Goal: Task Accomplishment & Management: Complete application form

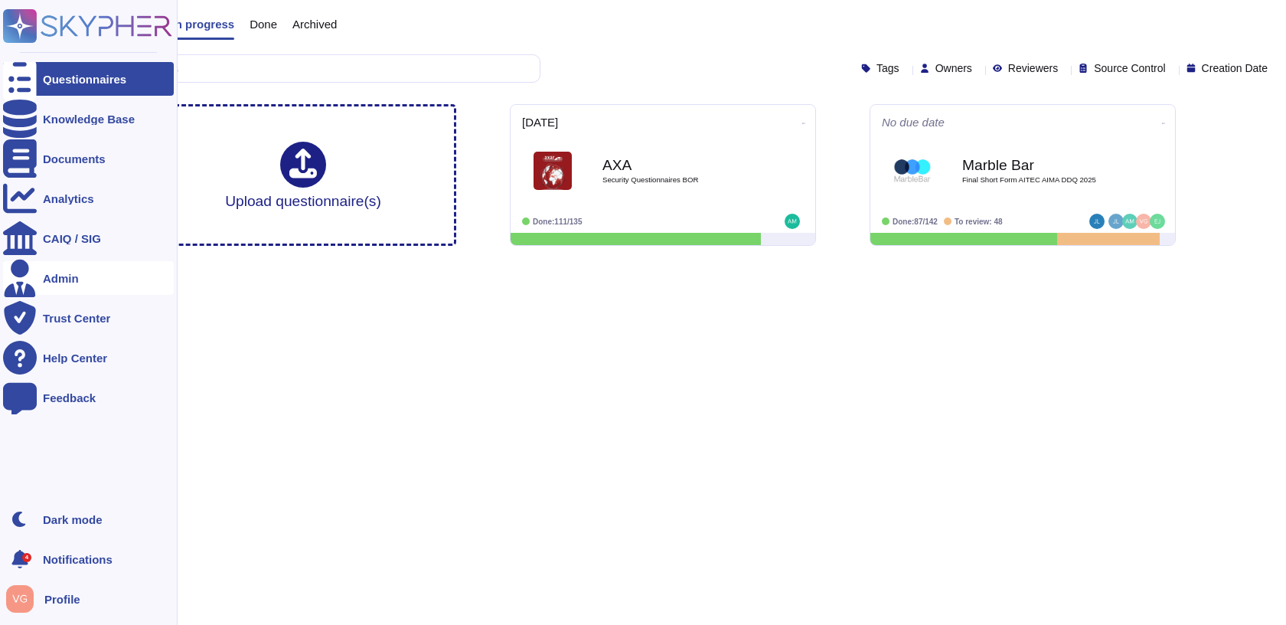
click at [78, 289] on div "Admin" at bounding box center [88, 278] width 171 height 34
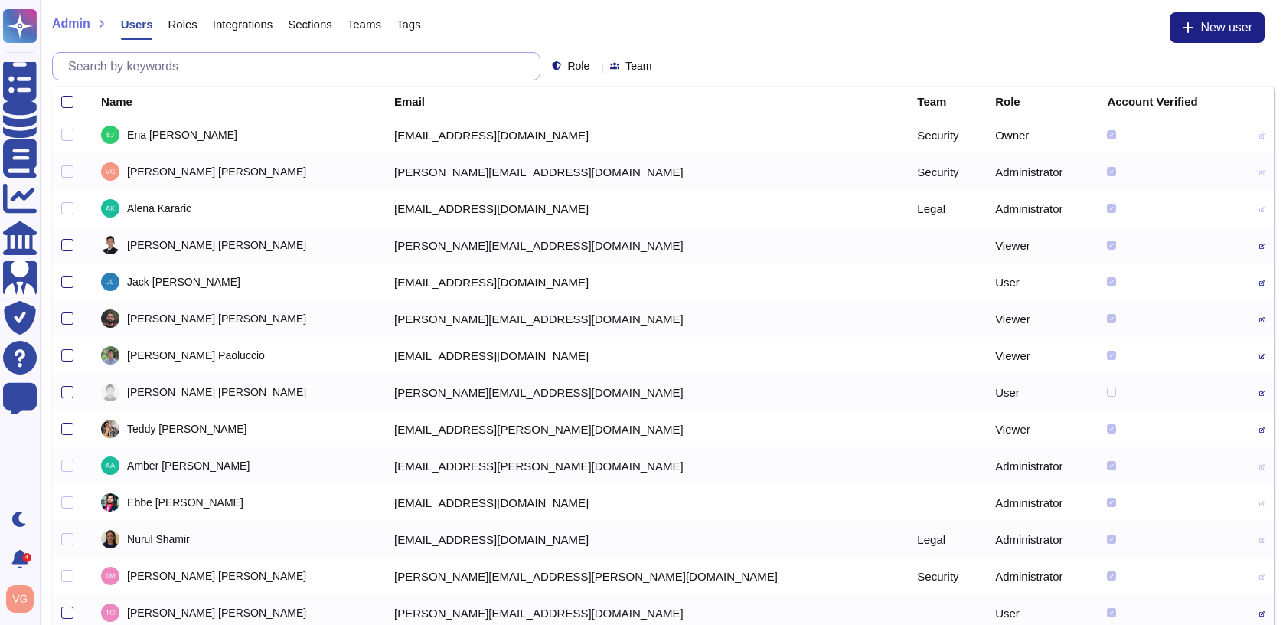
click at [371, 69] on input "text" at bounding box center [299, 66] width 479 height 27
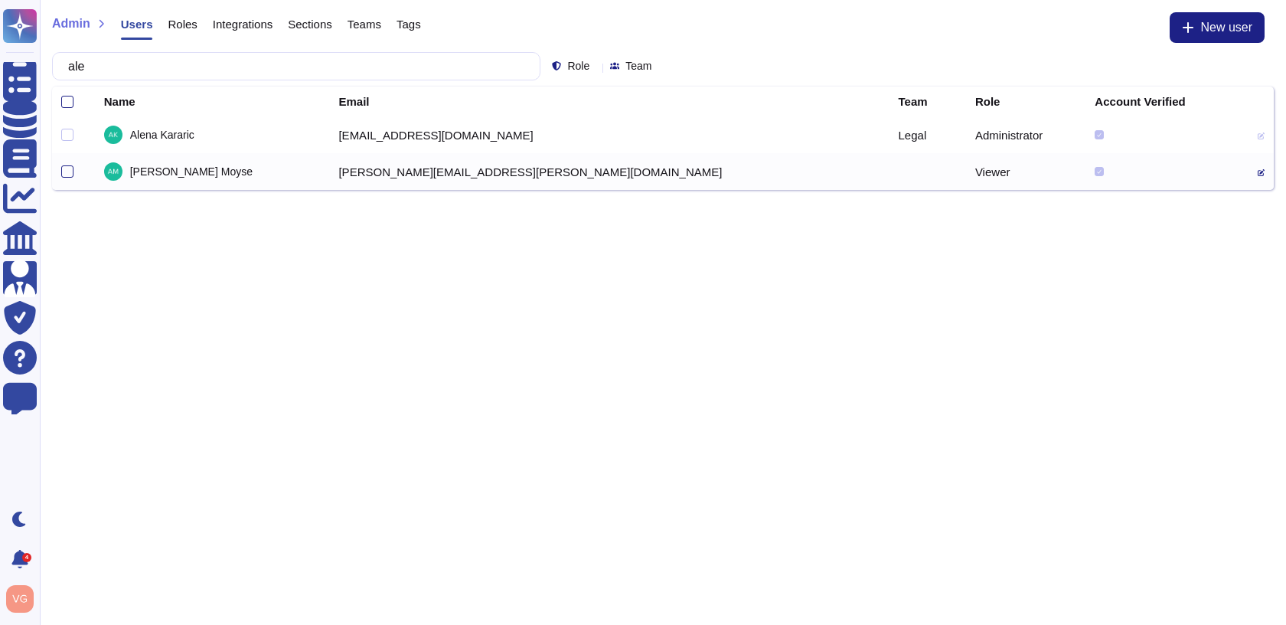
type input "ale"
click at [1258, 171] on icon at bounding box center [1261, 172] width 7 height 7
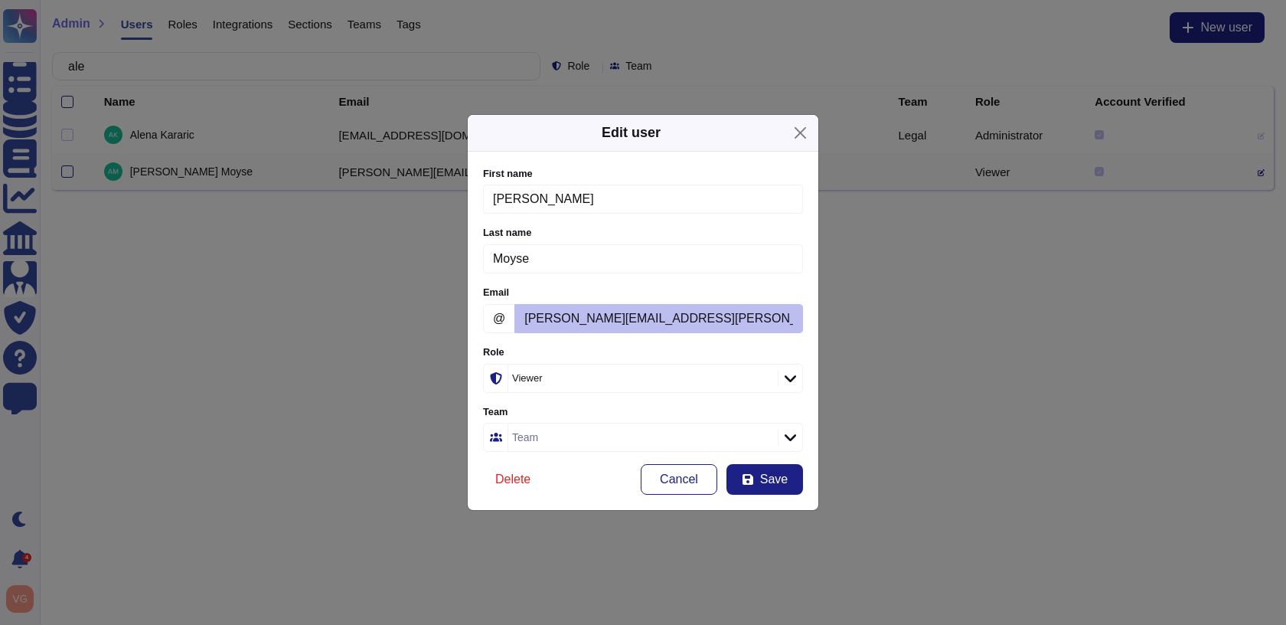
click at [665, 369] on div "Viewer" at bounding box center [641, 378] width 266 height 28
click at [560, 462] on div "User" at bounding box center [560, 460] width 124 height 14
click at [758, 475] on button "Save" at bounding box center [765, 479] width 77 height 31
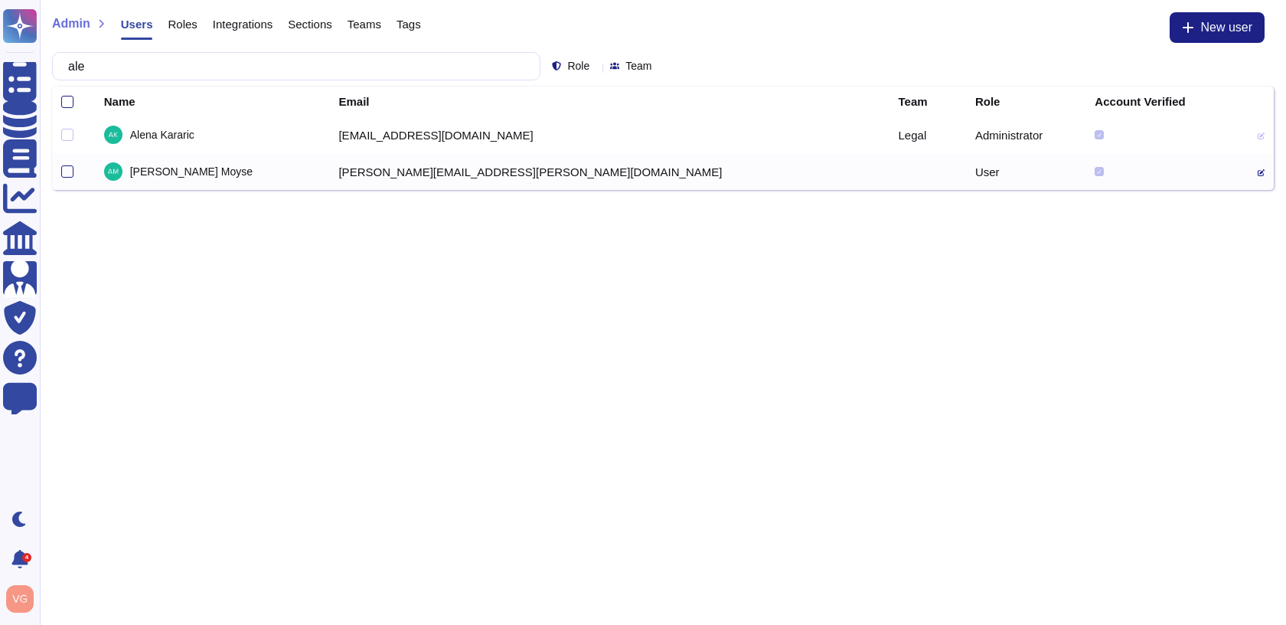
click at [1258, 170] on icon at bounding box center [1261, 172] width 7 height 7
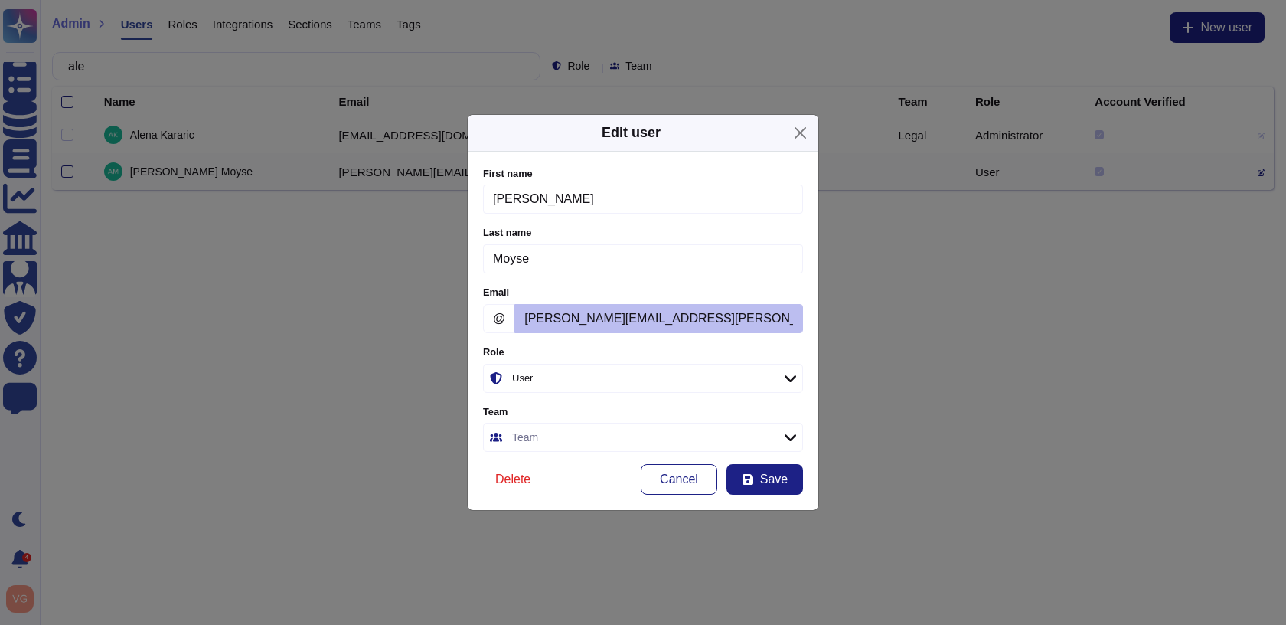
click at [652, 423] on div "Team" at bounding box center [641, 437] width 266 height 28
click at [593, 527] on div "S Security" at bounding box center [560, 518] width 136 height 34
click at [749, 475] on icon "submit" at bounding box center [748, 479] width 12 height 12
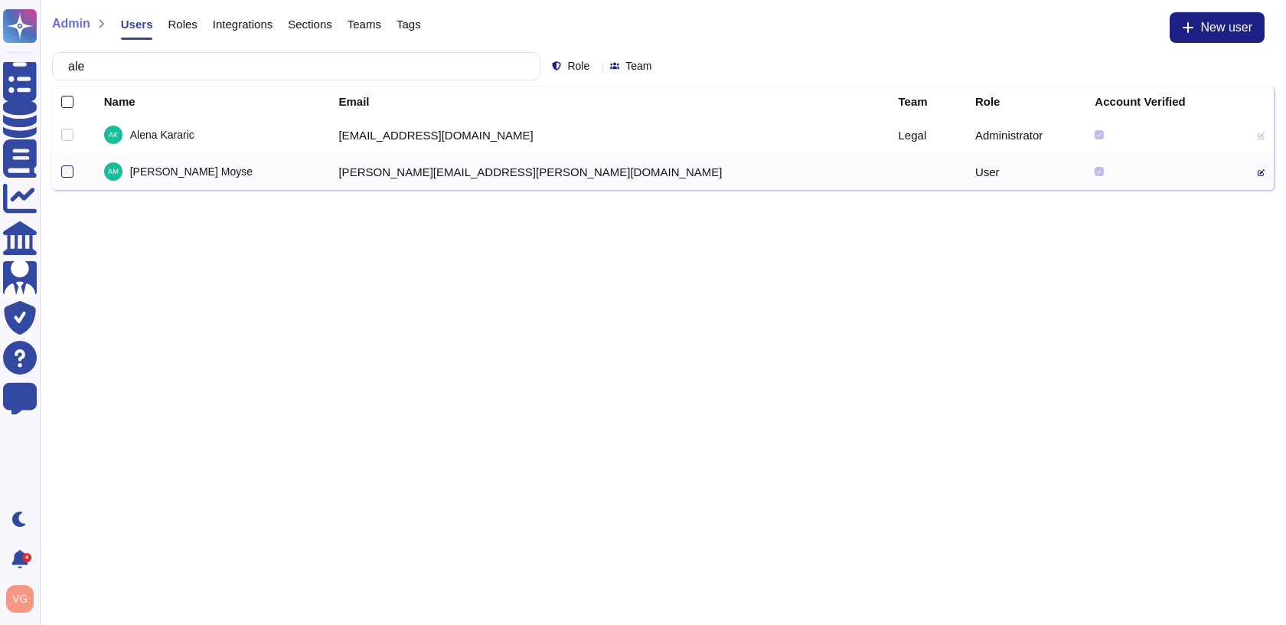
click at [832, 190] on html "Questionnaires Knowledge Base Documents Analytics CAIQ / SIG Admin Trust Center…" at bounding box center [643, 95] width 1286 height 190
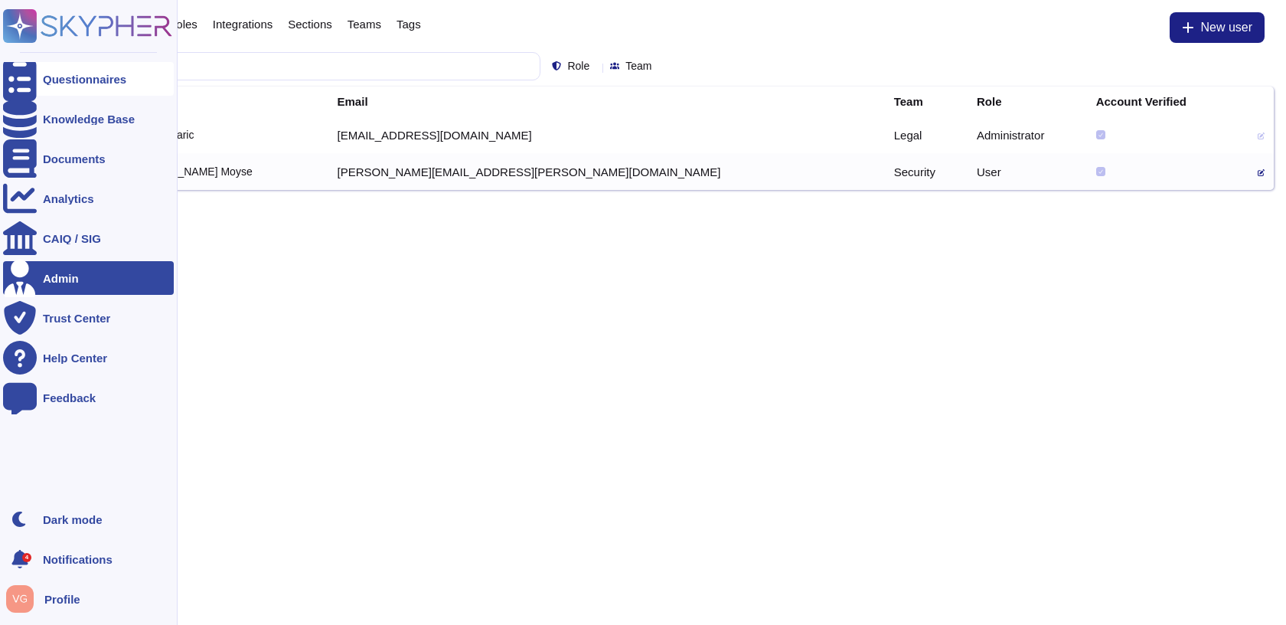
click at [41, 77] on div "Questionnaires" at bounding box center [88, 79] width 171 height 34
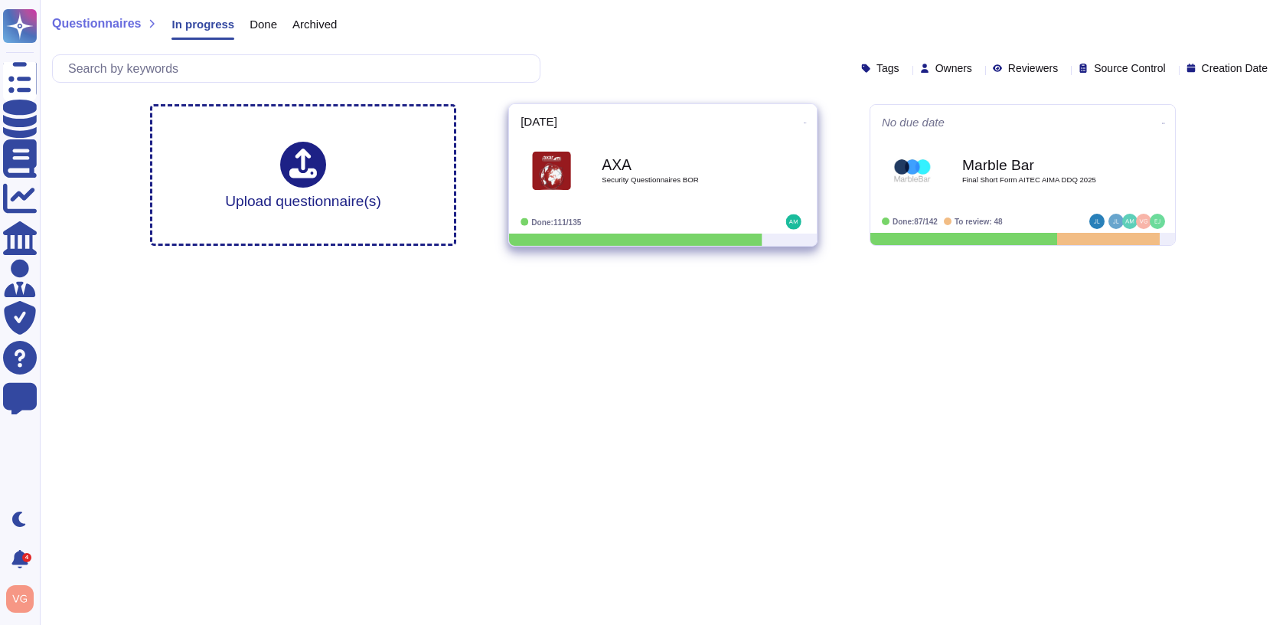
click at [666, 180] on span "Security Questionnaires BOR" at bounding box center [679, 180] width 155 height 8
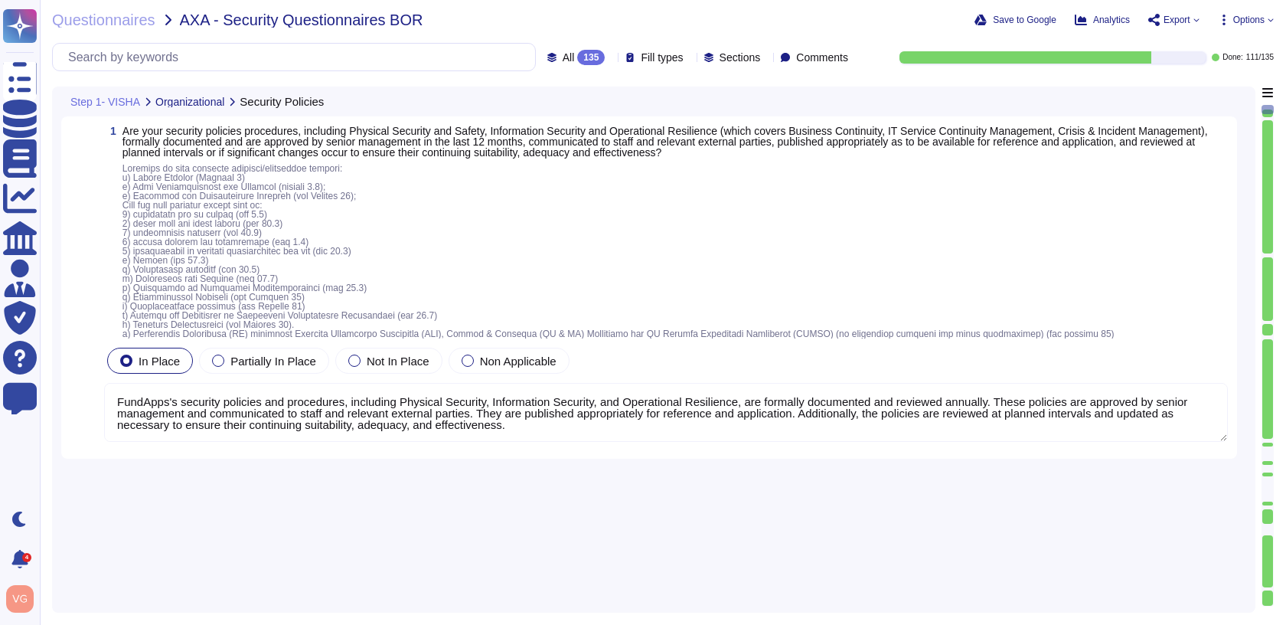
type textarea "FundApps's security policies and procedures, including Physical Security, Infor…"
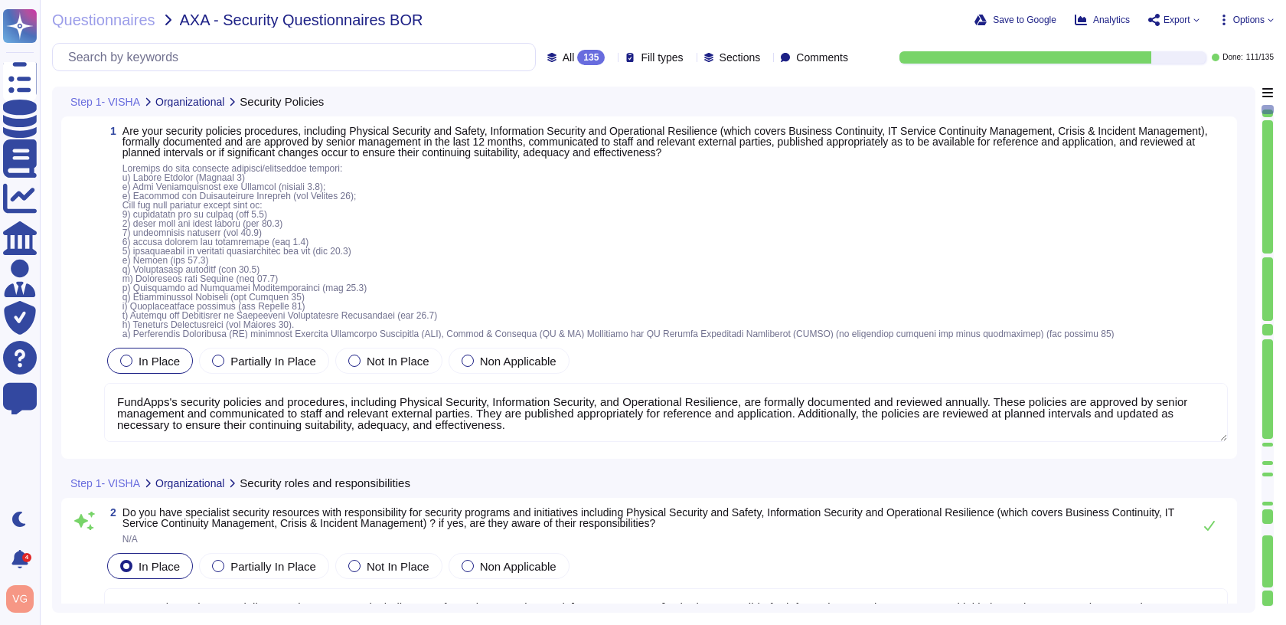
type textarea "Yes, FundApps has specialist security resources, including an Information Secur…"
type textarea "Yes, FundApps implements segregation of duties to reduce opportunities for unau…"
click at [1188, 56] on div at bounding box center [1053, 57] width 306 height 12
click at [577, 53] on div "135" at bounding box center [591, 57] width 28 height 15
click at [596, 142] on div "To do 24" at bounding box center [580, 134] width 124 height 17
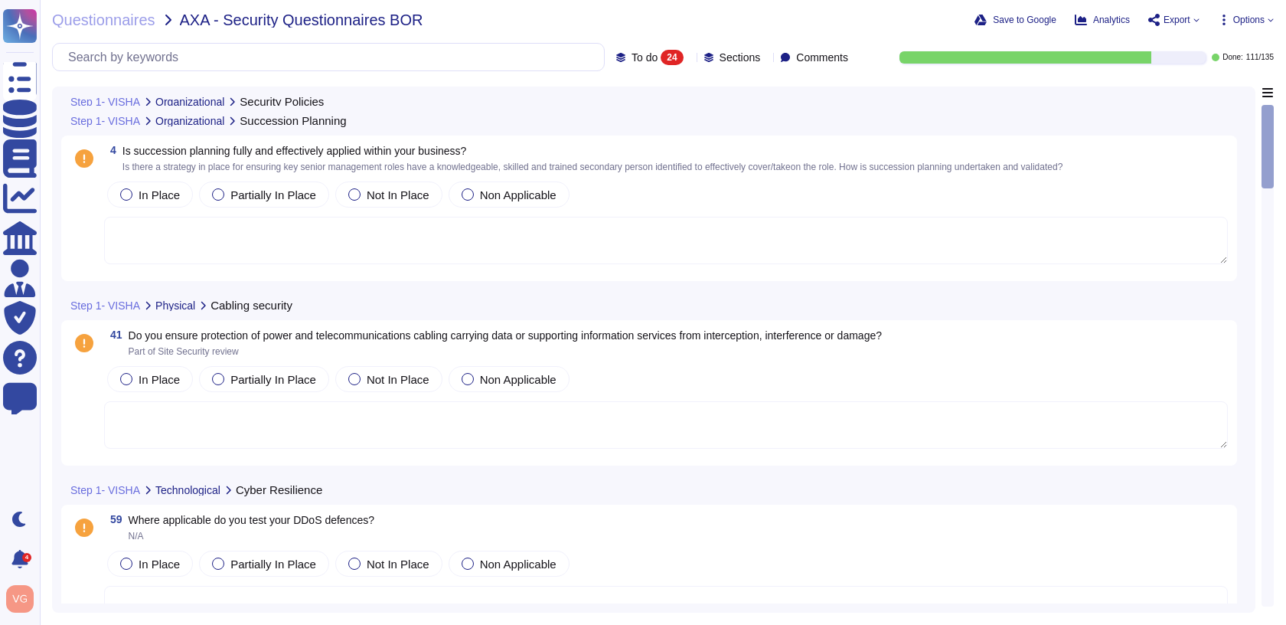
scroll to position [371, 0]
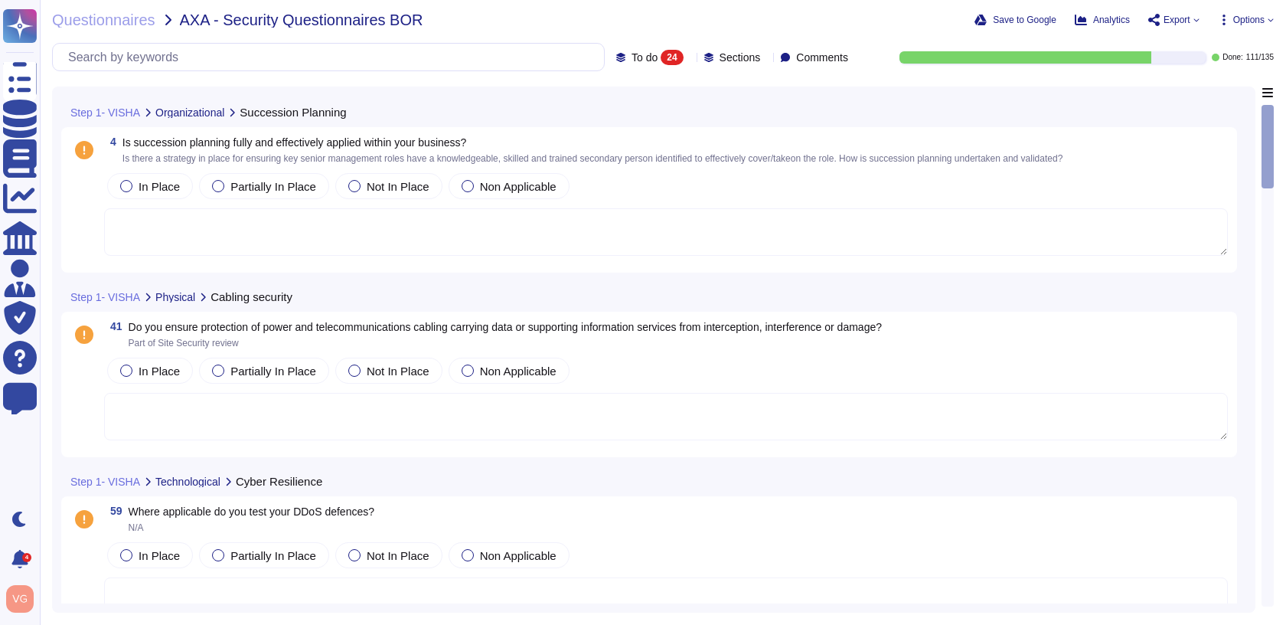
click at [1200, 21] on div "Save to Google Analytics Export Options" at bounding box center [1064, 19] width 420 height 15
click at [1194, 21] on icon at bounding box center [1196, 19] width 5 height 3
click at [997, 162] on div "4 Is succession planning fully and effectively applied within your business? Is…" at bounding box center [649, 199] width 1158 height 127
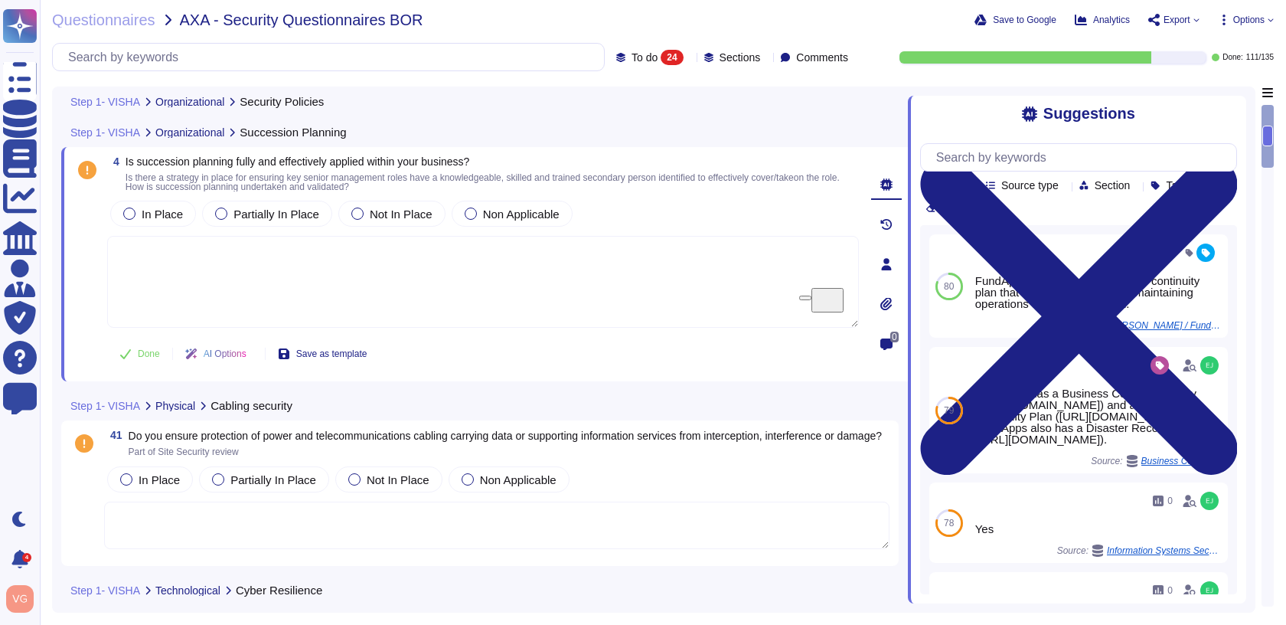
click at [1195, 186] on icon at bounding box center [1195, 186] width 0 height 0
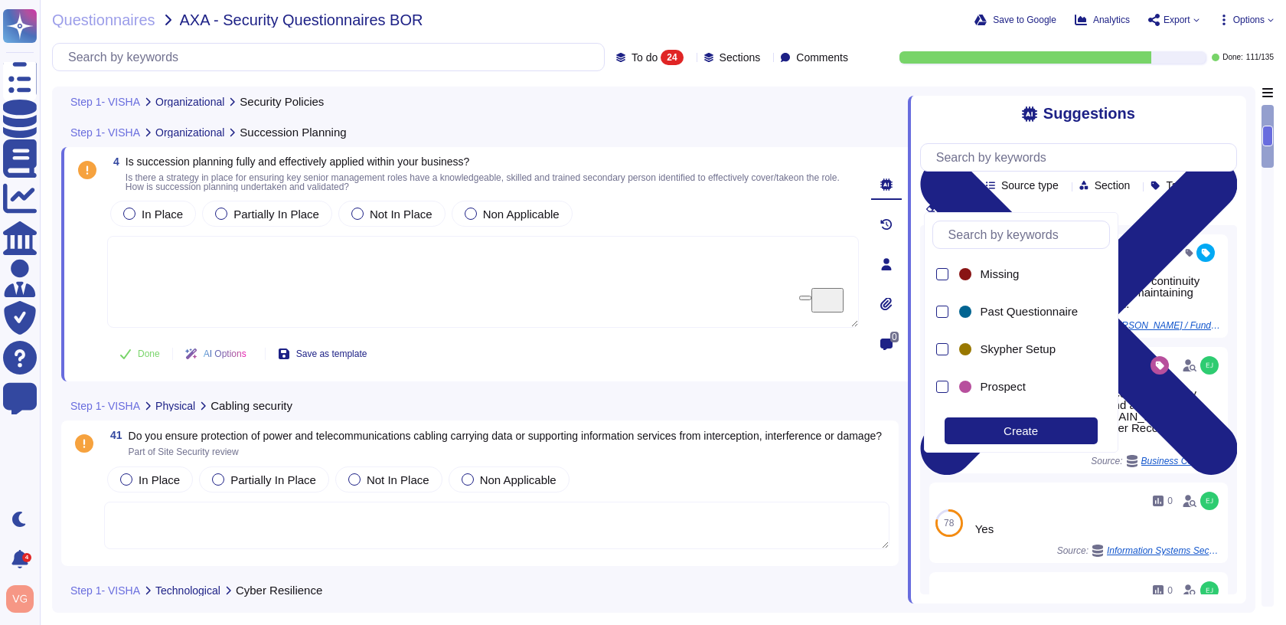
click at [1195, 186] on icon at bounding box center [1195, 186] width 0 height 0
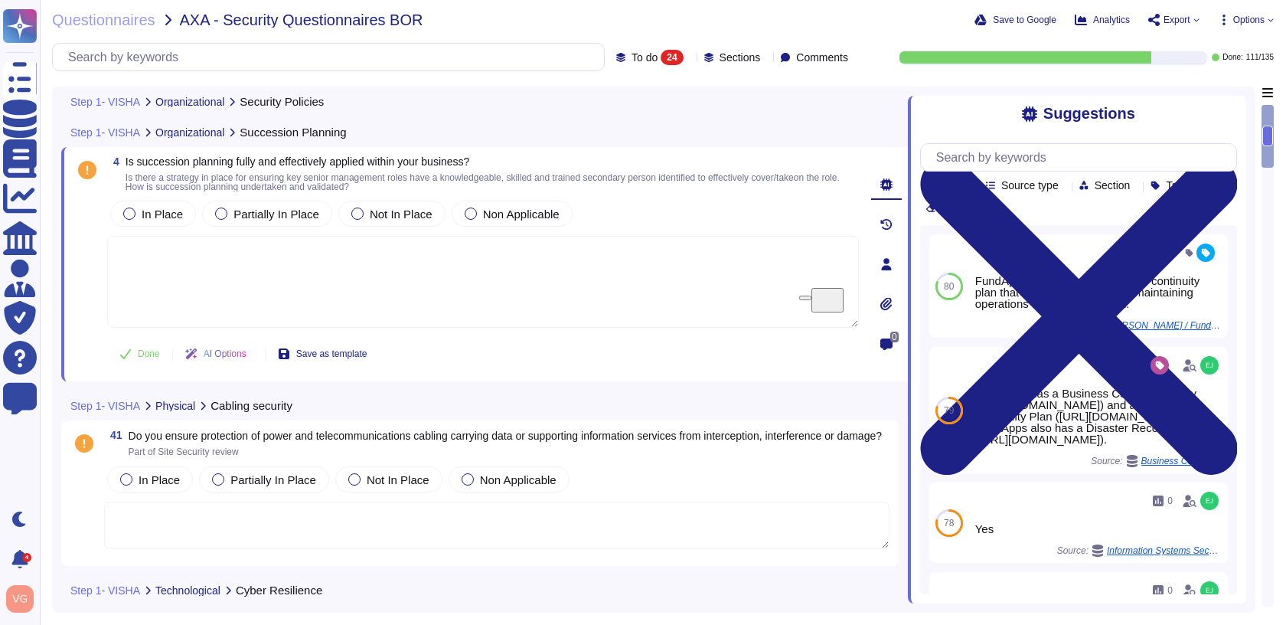
click at [972, 186] on icon at bounding box center [972, 186] width 0 height 0
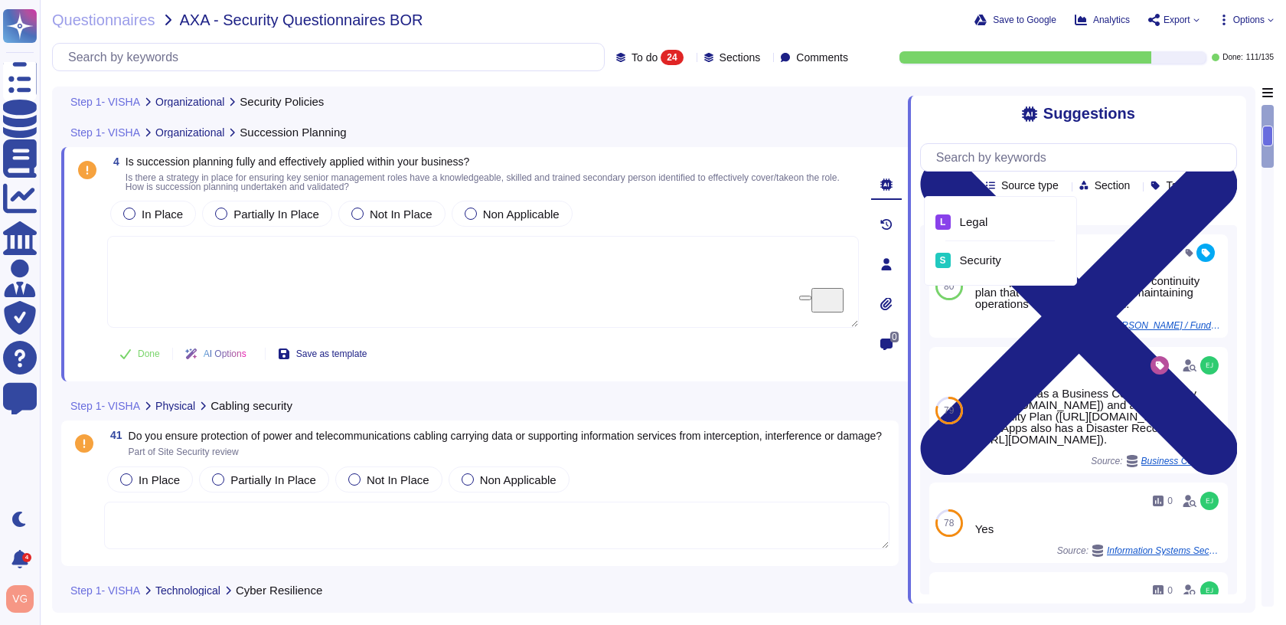
click at [972, 186] on icon at bounding box center [972, 186] width 0 height 0
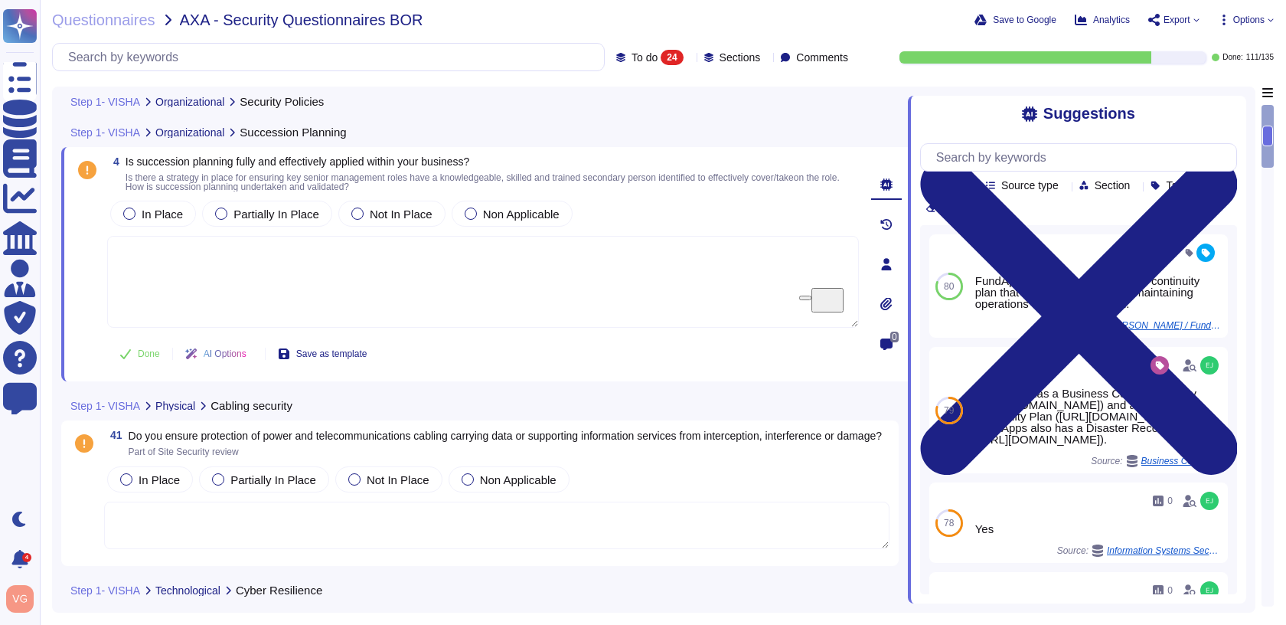
click at [1238, 108] on div "Suggestions Team Source type Section Tags Clear filters 80 FundApps has defined…" at bounding box center [1077, 350] width 338 height 508
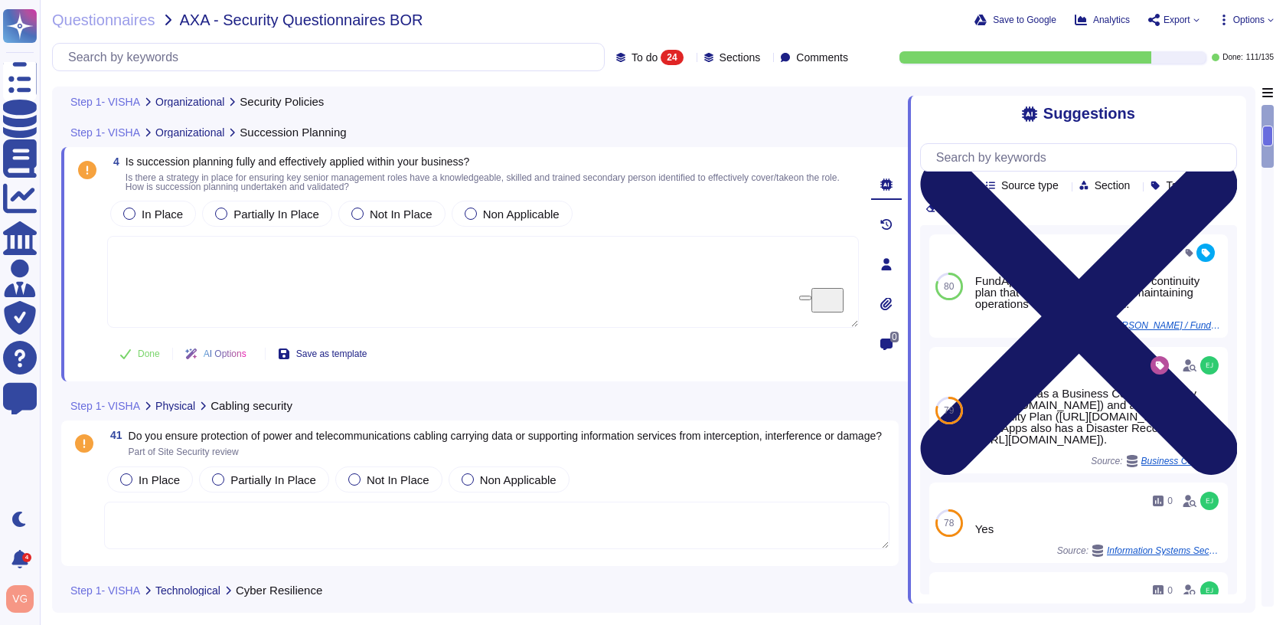
click at [1233, 108] on icon at bounding box center [1078, 316] width 317 height 423
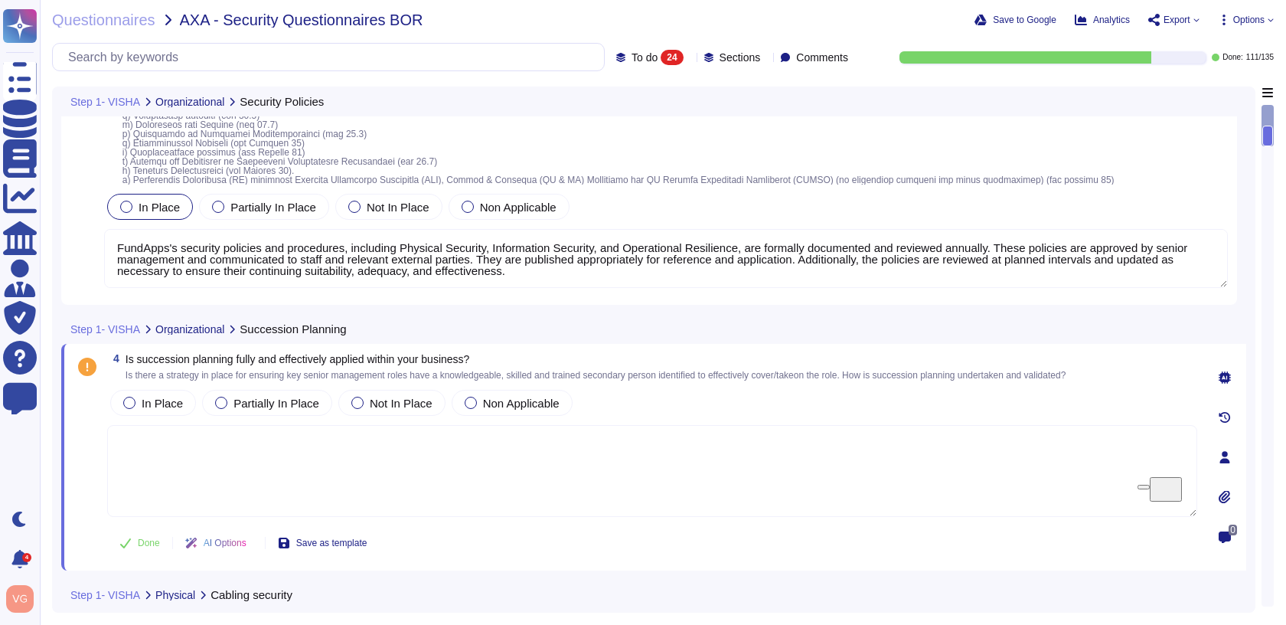
scroll to position [1, 0]
click at [1248, 260] on div "Step 1- VISHA Organizational Security Policies 1 Are your security policies pro…" at bounding box center [653, 350] width 1203 height 526
drag, startPoint x: 1268, startPoint y: 139, endPoint x: 1272, endPoint y: 117, distance: 21.9
click at [1272, 117] on div at bounding box center [1268, 355] width 12 height 501
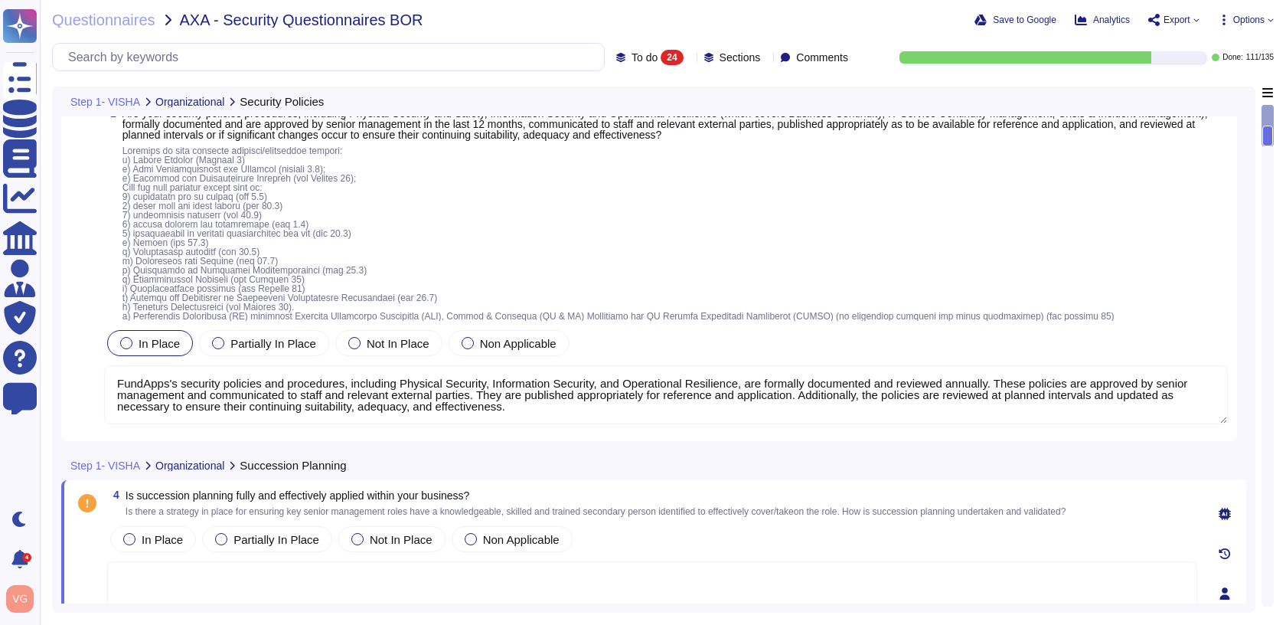
scroll to position [2, 0]
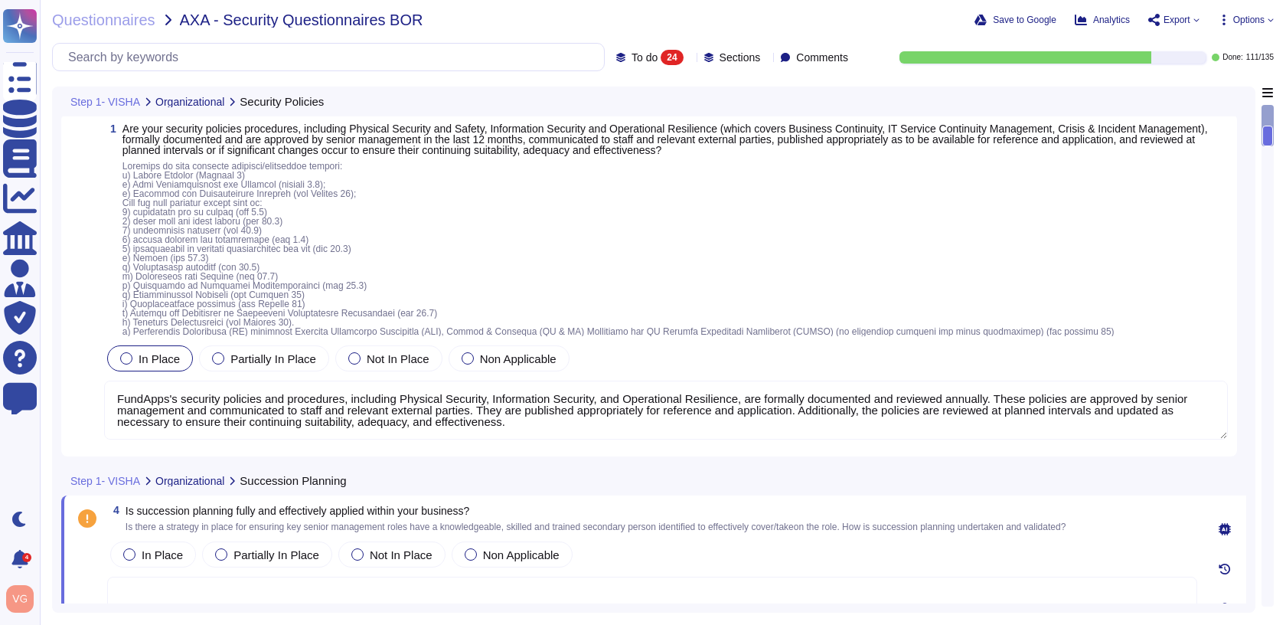
click at [1272, 117] on div at bounding box center [1268, 125] width 12 height 41
click at [1266, 111] on div at bounding box center [1268, 125] width 12 height 41
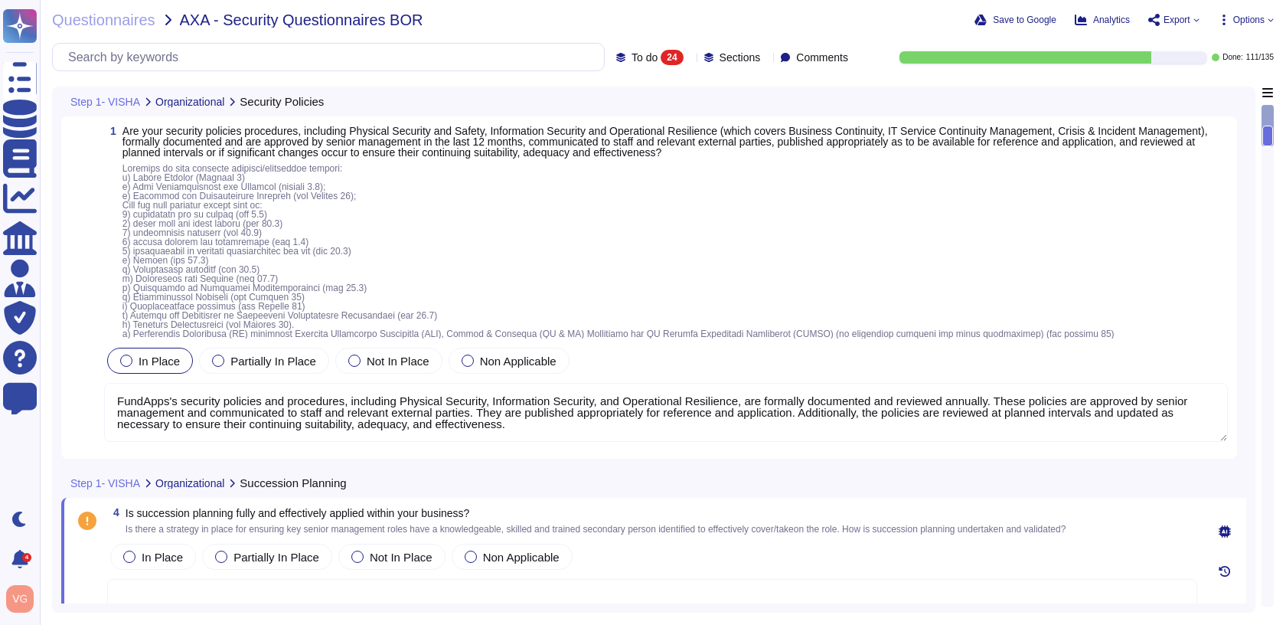
click at [1266, 111] on div at bounding box center [1268, 125] width 12 height 41
click at [1248, 175] on div "Step 1- VISHA Organizational Security Policies 1 Are your security policies pro…" at bounding box center [653, 350] width 1203 height 526
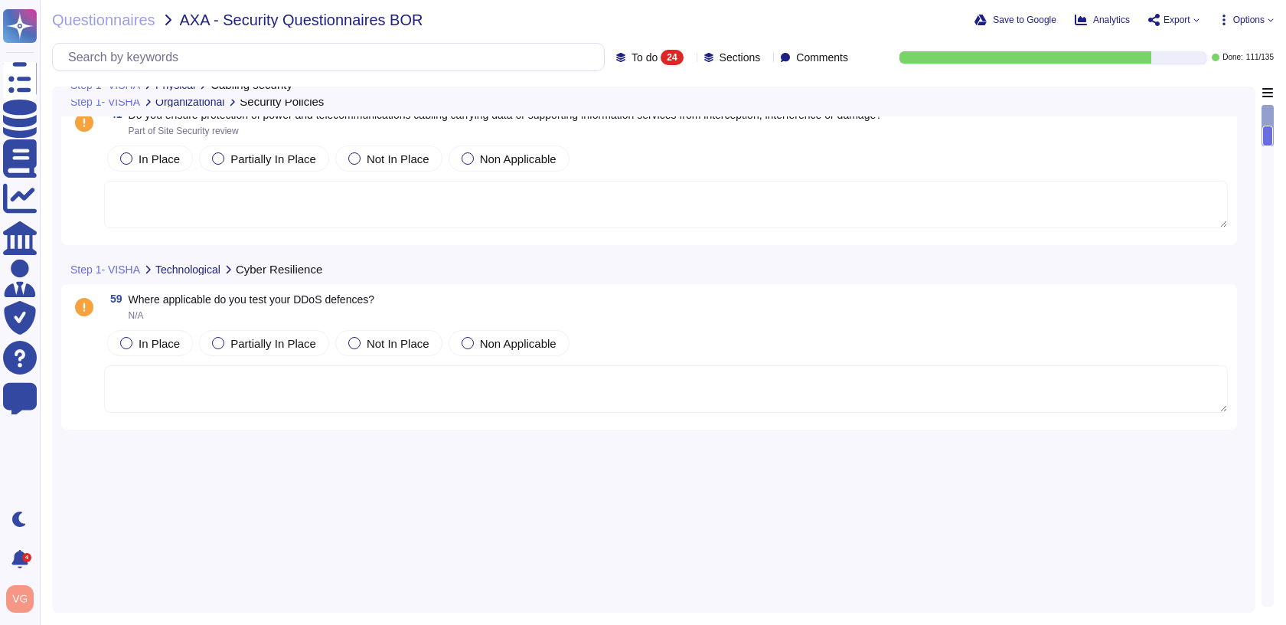
scroll to position [79, 0]
type textarea "FundApps's security policies and procedures, including Physical Security, Infor…"
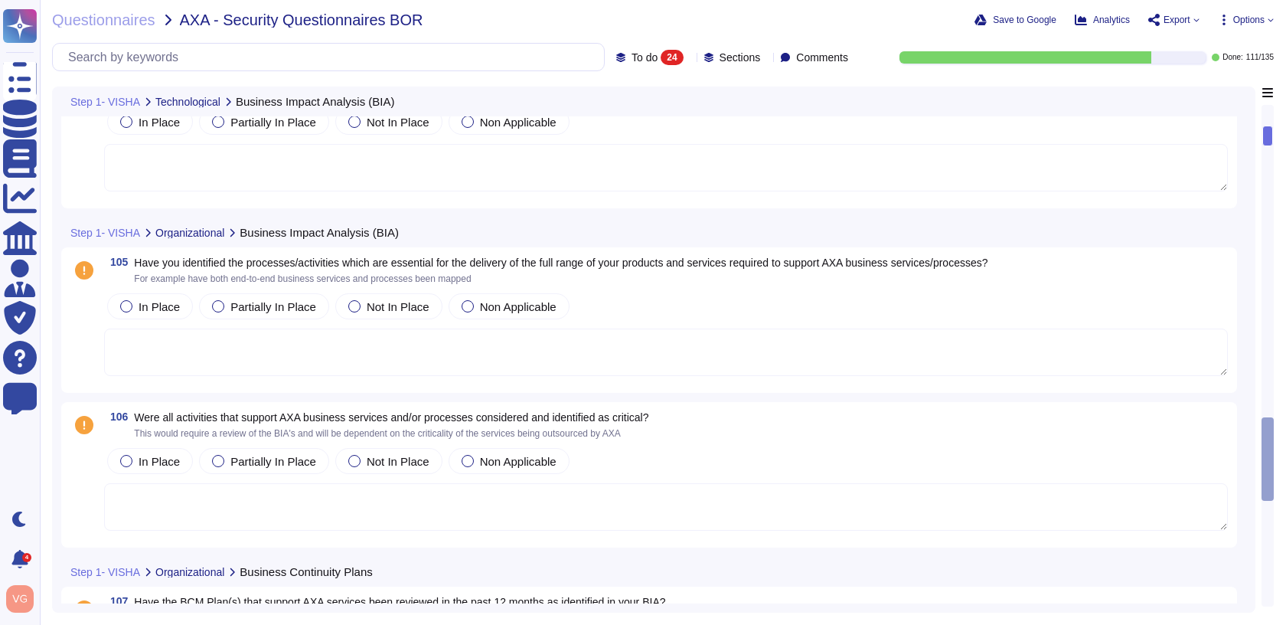
scroll to position [2783, 0]
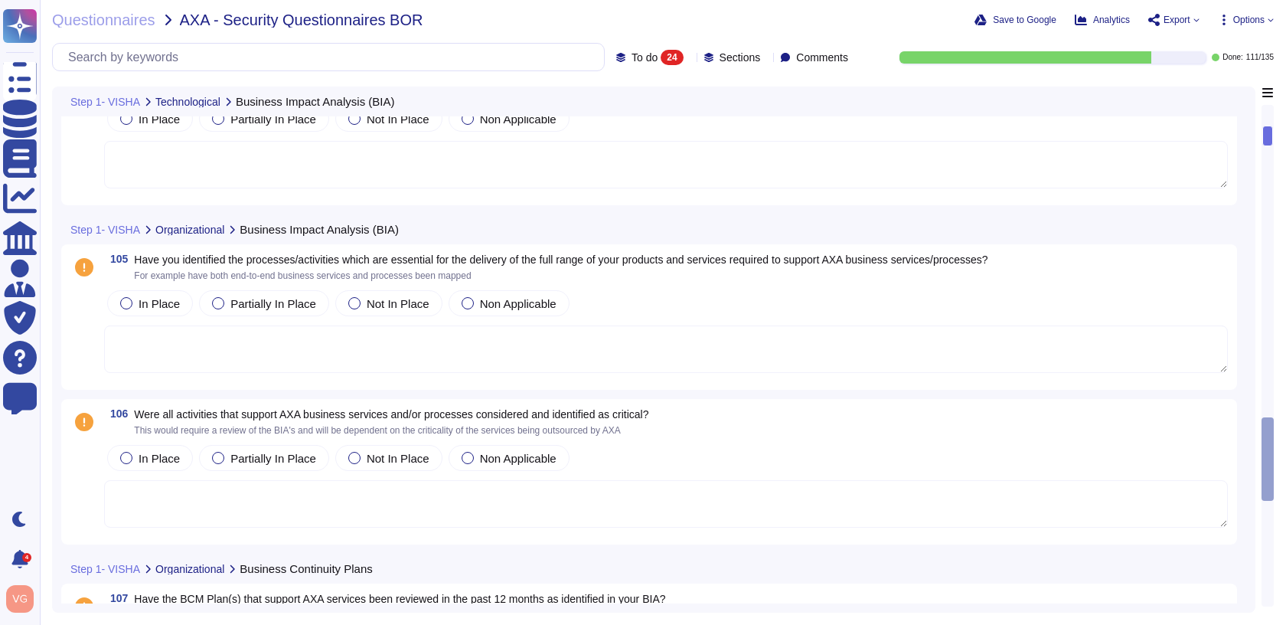
click at [1251, 54] on span "111 / 135" at bounding box center [1260, 58] width 28 height 8
click at [1252, 21] on span "Options" at bounding box center [1248, 19] width 31 height 9
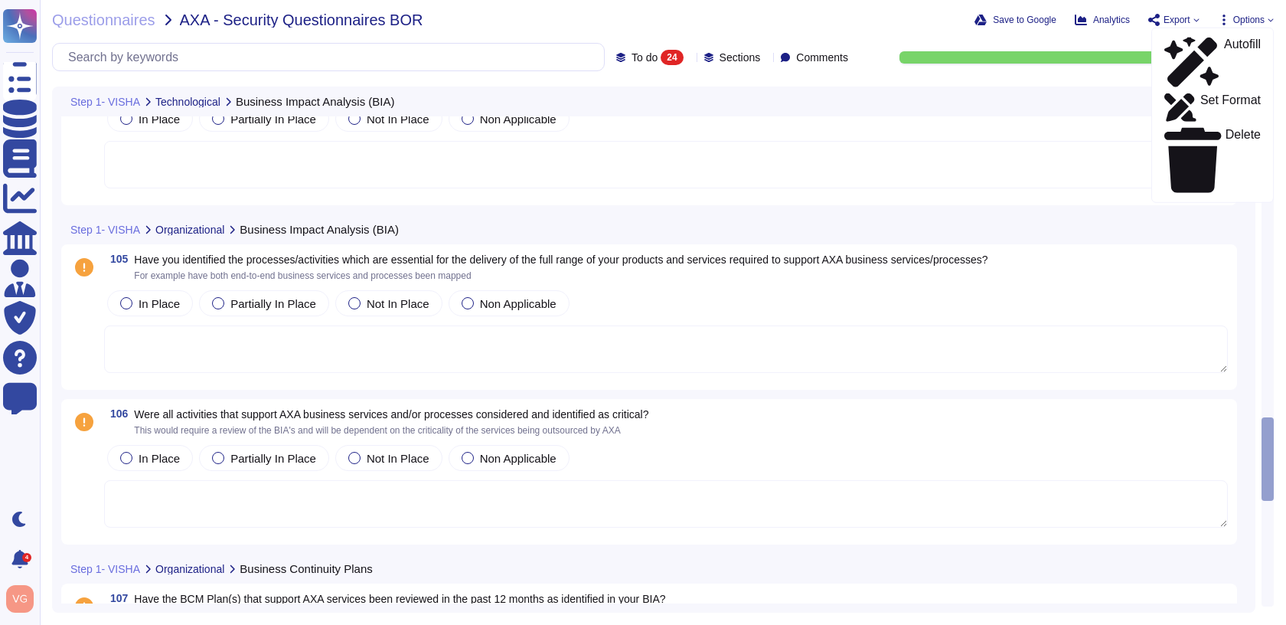
click at [1252, 21] on span "Options" at bounding box center [1248, 19] width 31 height 9
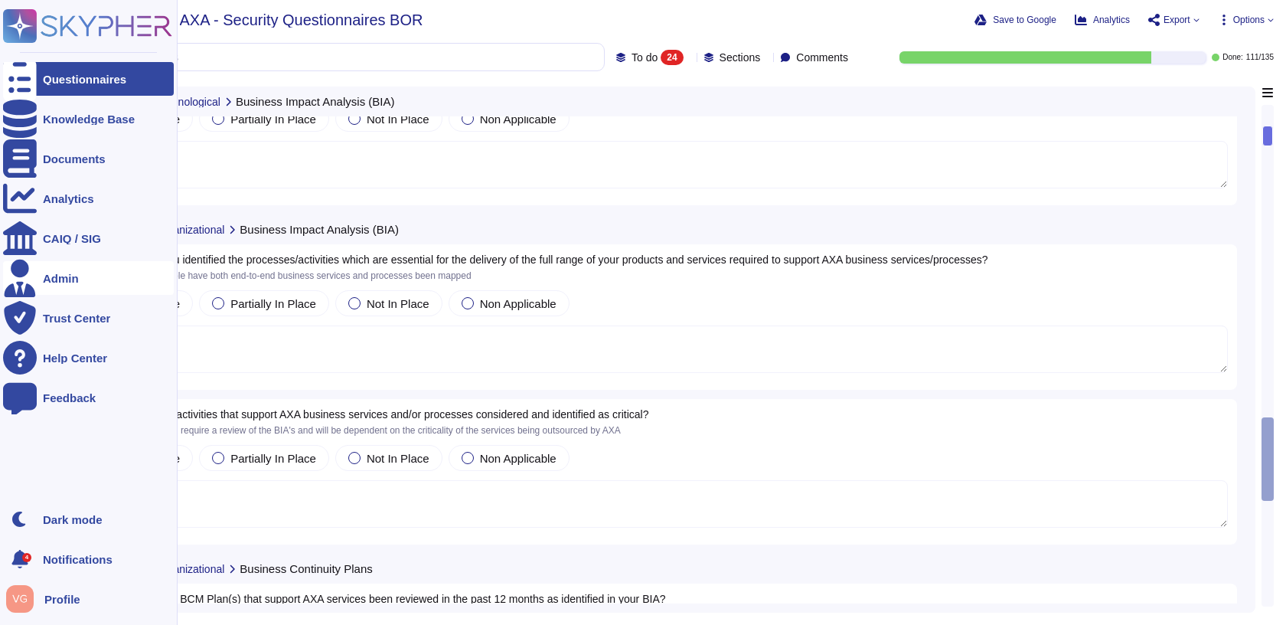
click at [76, 276] on div "Admin" at bounding box center [61, 278] width 36 height 11
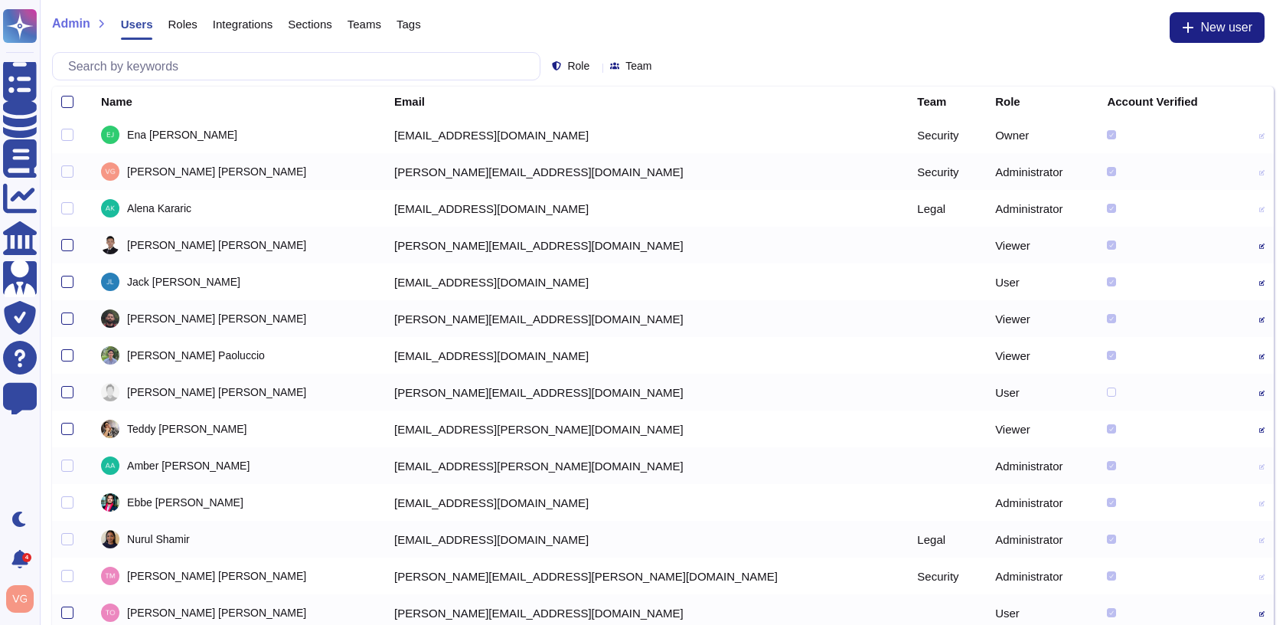
click at [246, 27] on span "Integrations" at bounding box center [243, 23] width 60 height 11
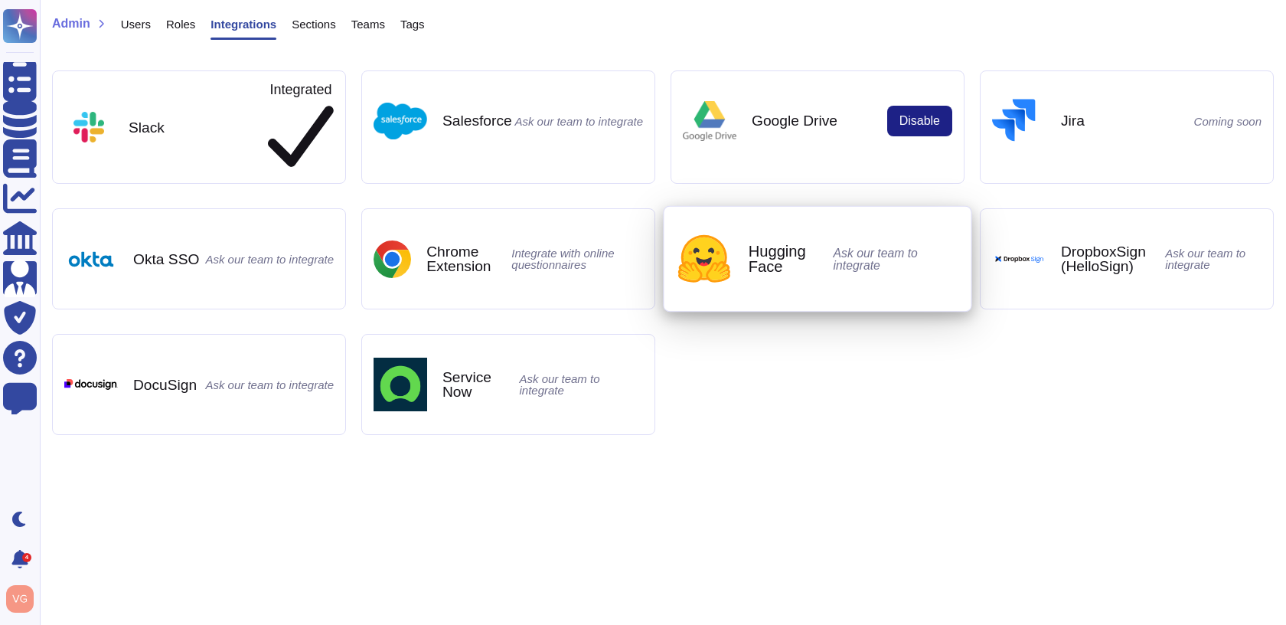
click at [773, 250] on b "Hugging Face" at bounding box center [791, 258] width 85 height 31
click at [749, 245] on b "Hugging Face" at bounding box center [791, 258] width 85 height 31
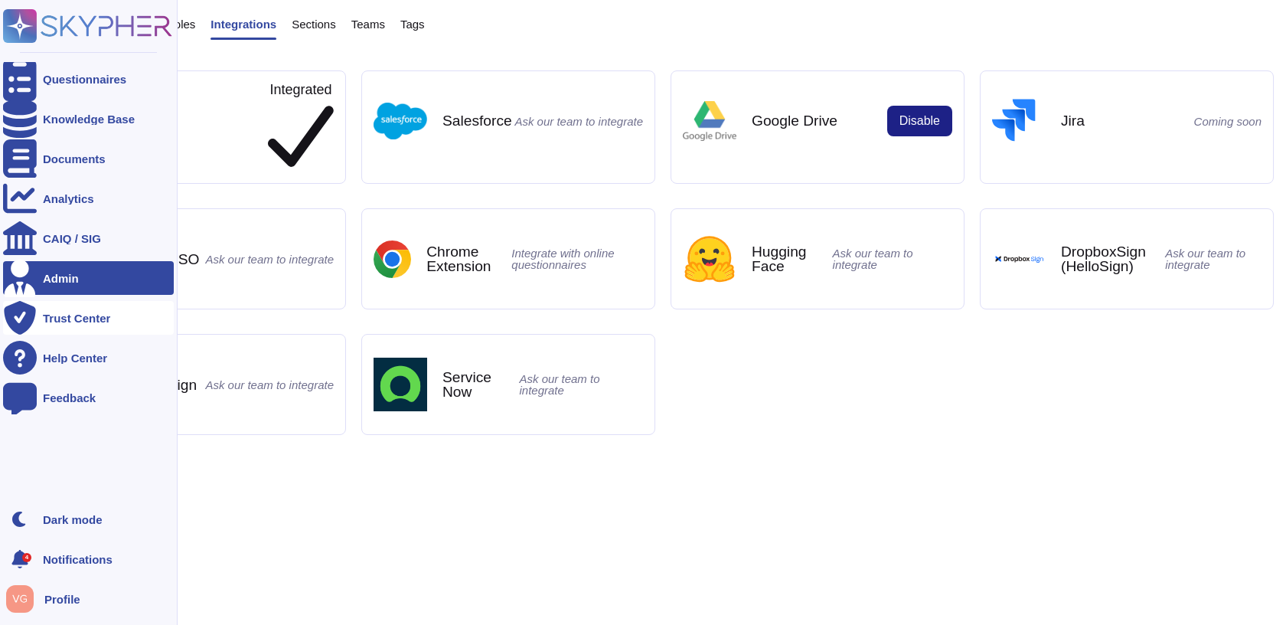
click at [93, 321] on div "Trust Center" at bounding box center [76, 317] width 67 height 11
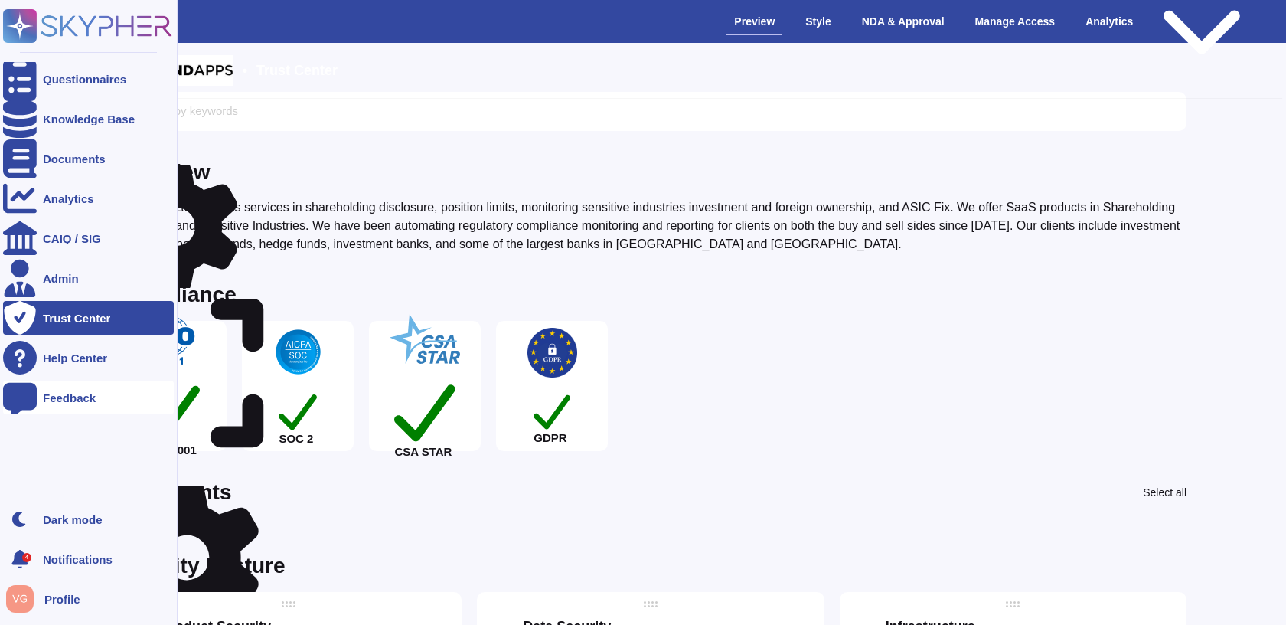
scroll to position [0, 12]
